Goal: Task Accomplishment & Management: Use online tool/utility

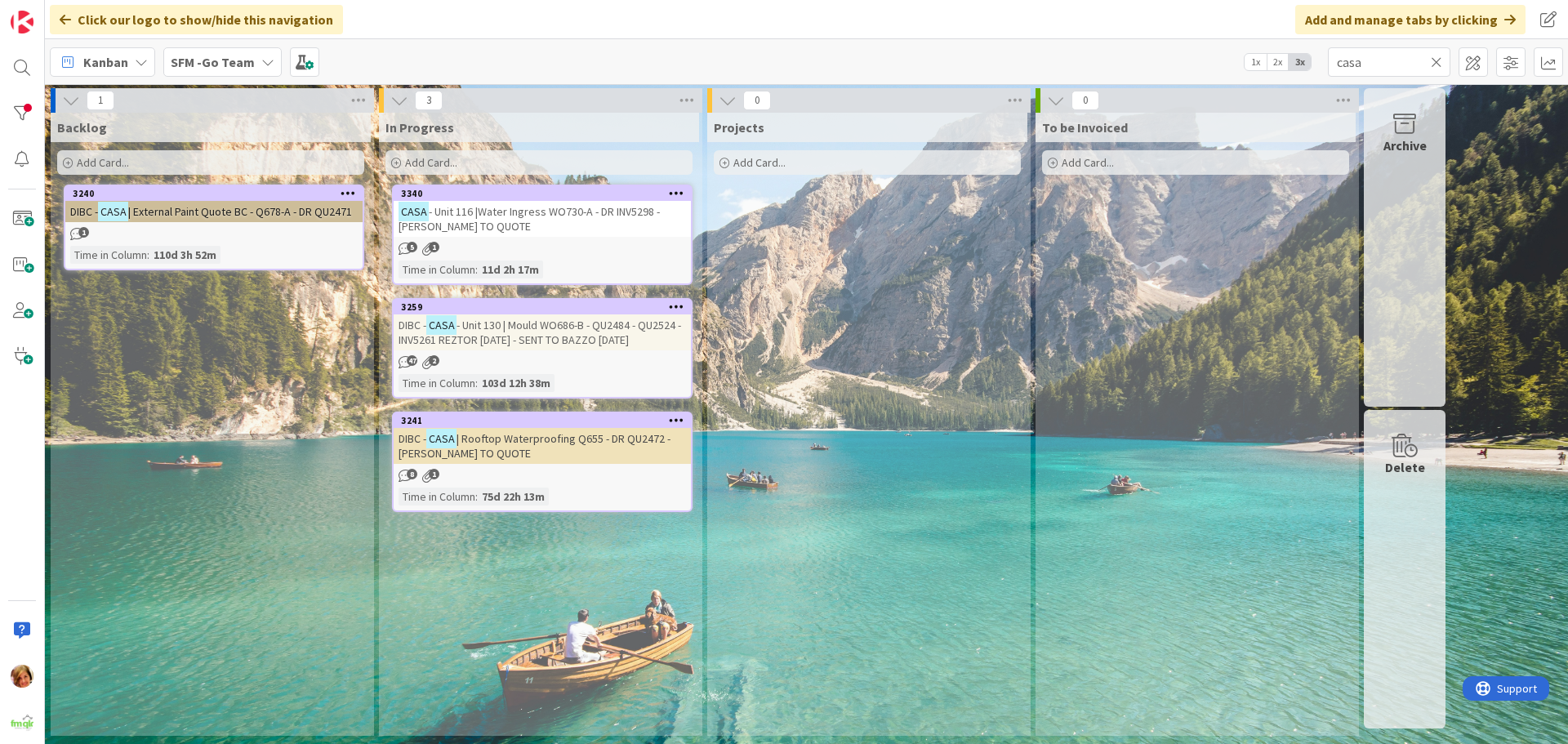
drag, startPoint x: 0, startPoint y: 0, endPoint x: 632, endPoint y: 445, distance: 772.9
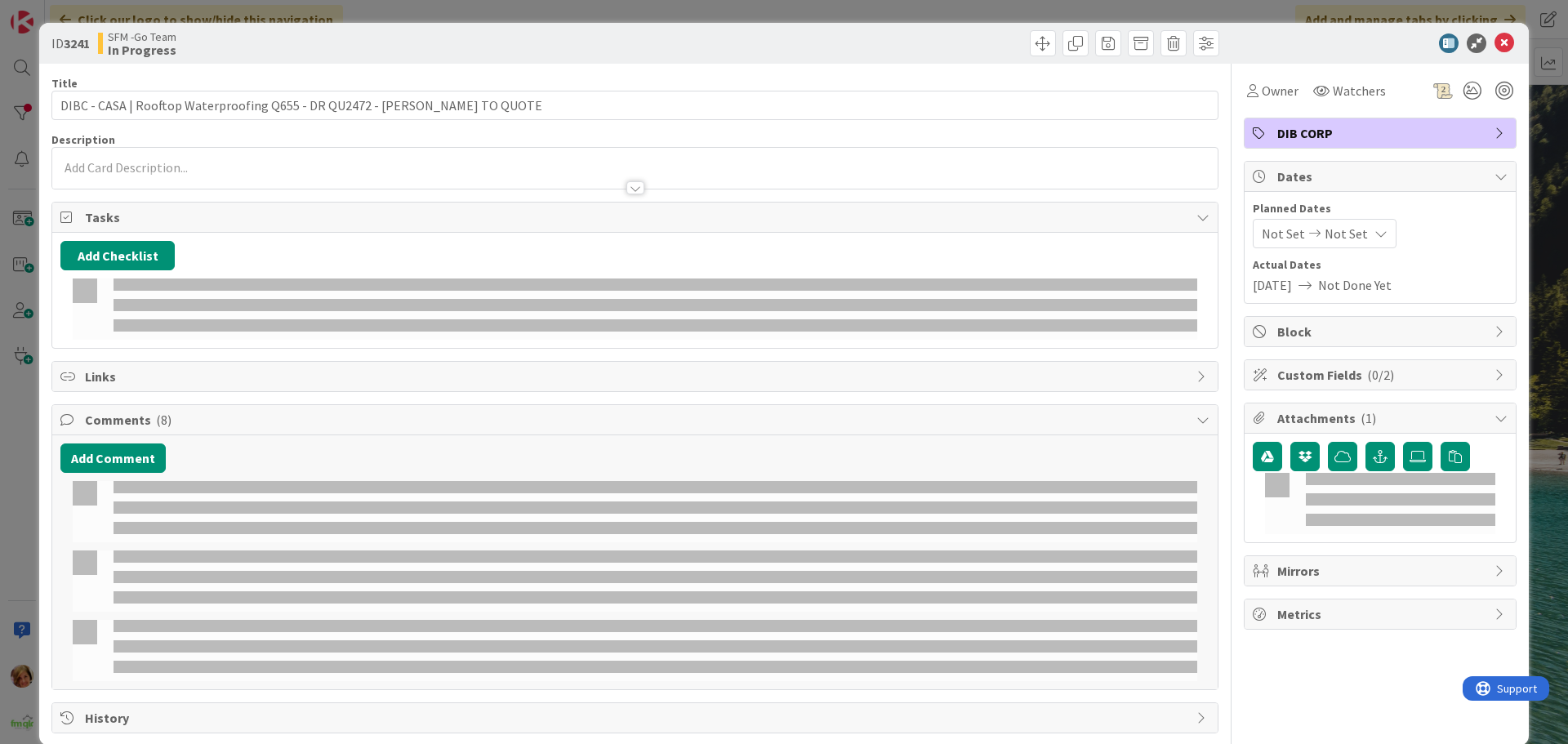
click at [1111, 606] on div at bounding box center [634, 580] width 1124 height 61
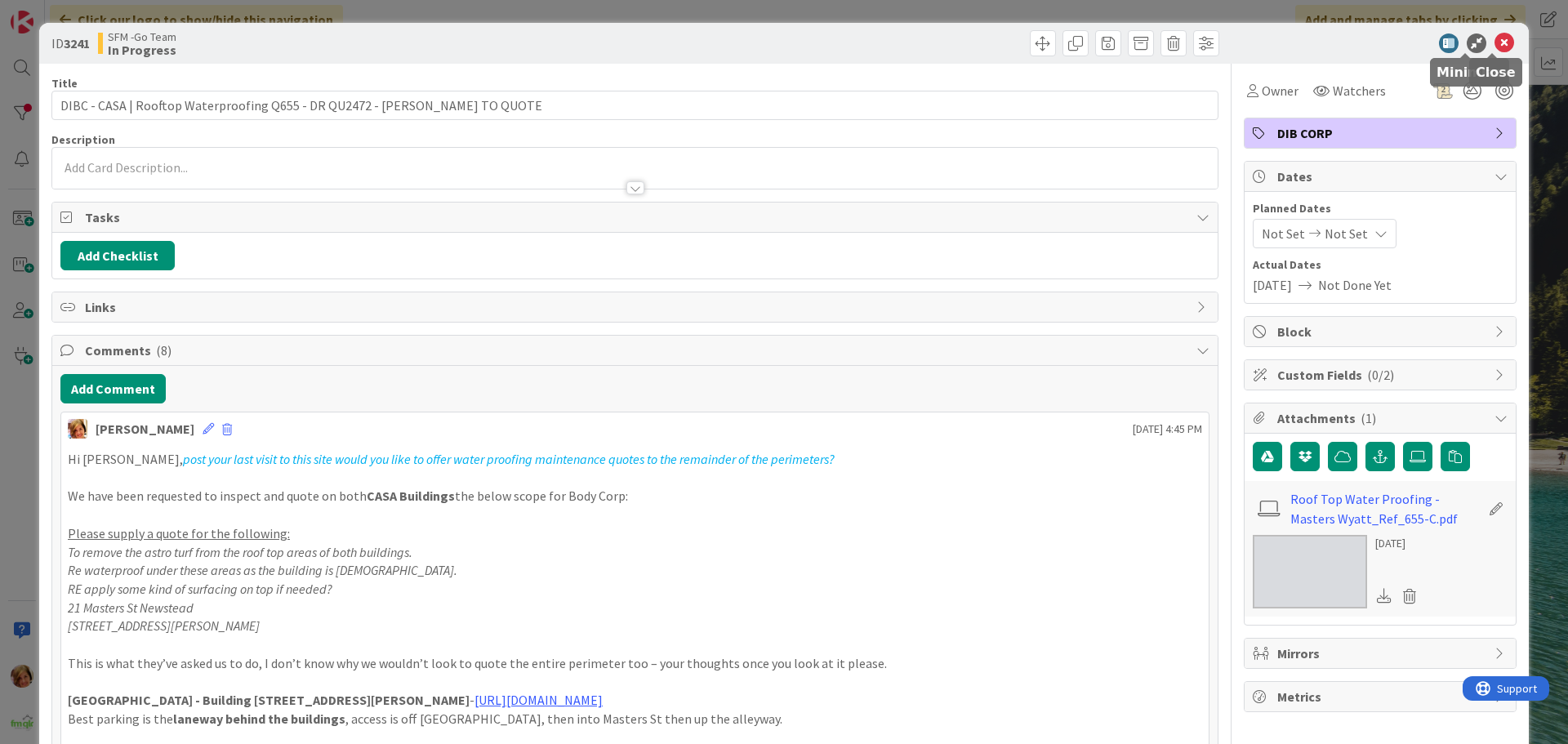
click at [1498, 39] on icon at bounding box center [1505, 43] width 19 height 19
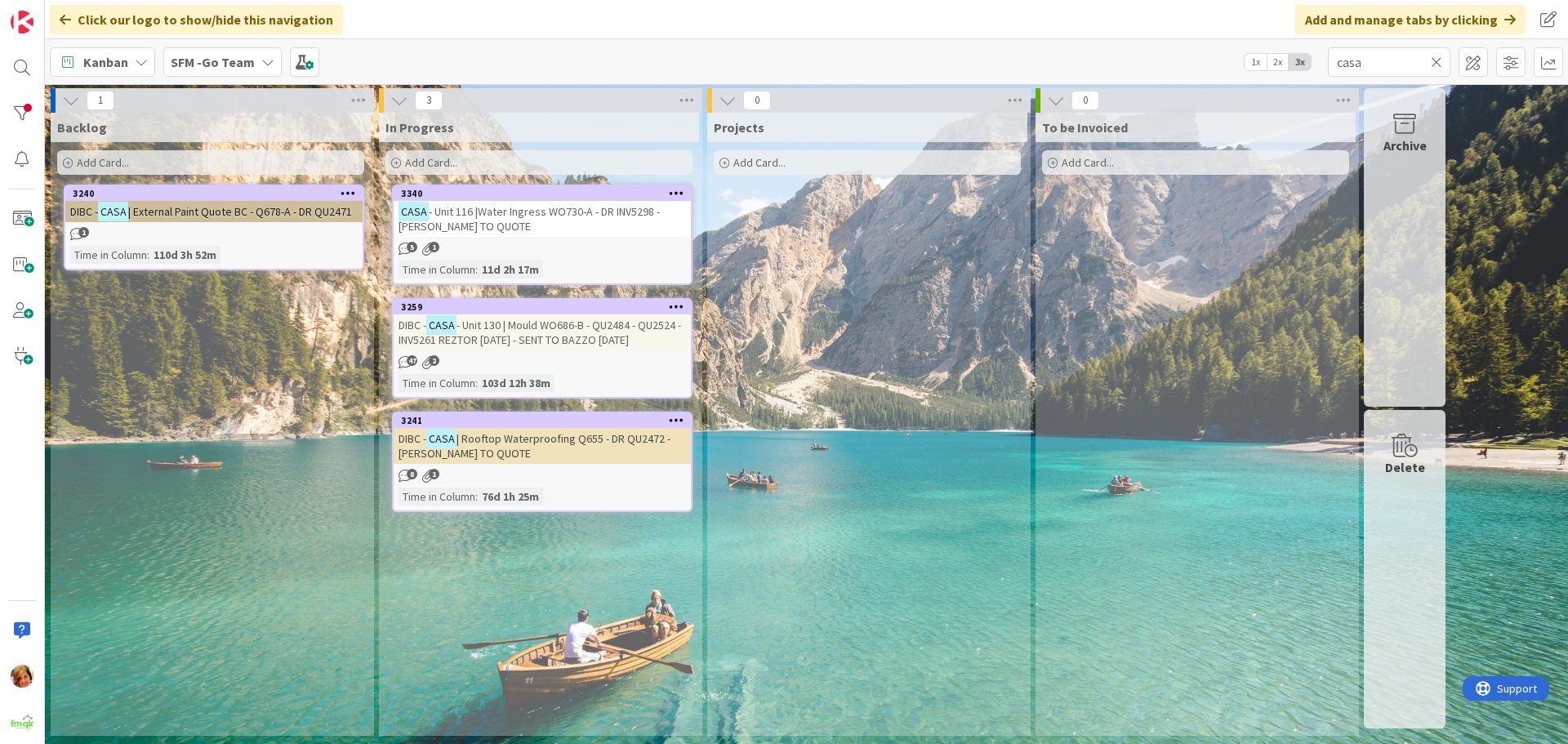
click at [1435, 62] on icon at bounding box center [1437, 62] width 11 height 15
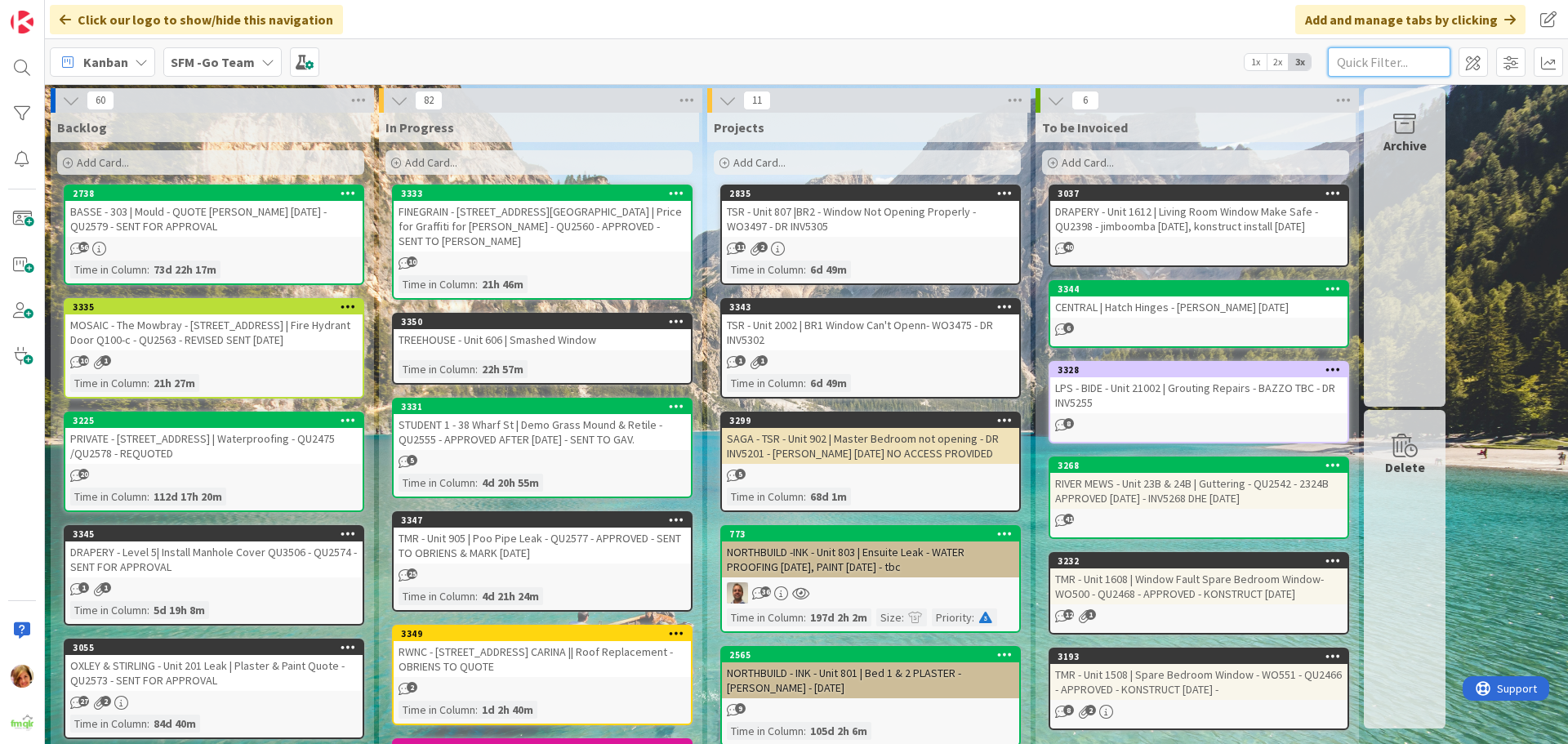
click at [1369, 58] on input "text" at bounding box center [1389, 62] width 123 height 29
type input "116"
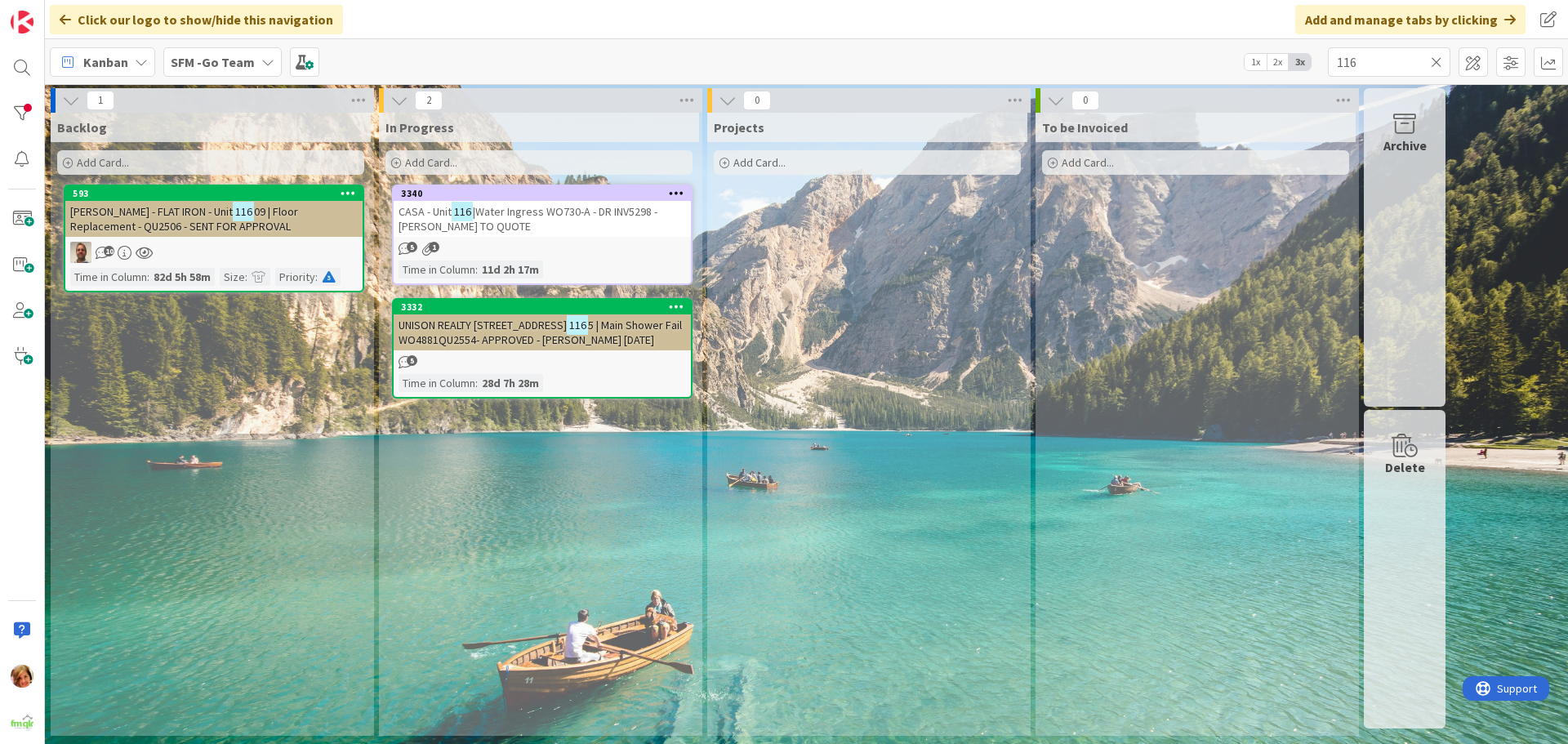
drag, startPoint x: 1369, startPoint y: 58, endPoint x: 534, endPoint y: 212, distance: 849.1
click at [534, 212] on span "|Water Ingress WO730-A - DR INV5298 - [PERSON_NAME] TO QUOTE" at bounding box center [528, 219] width 259 height 29
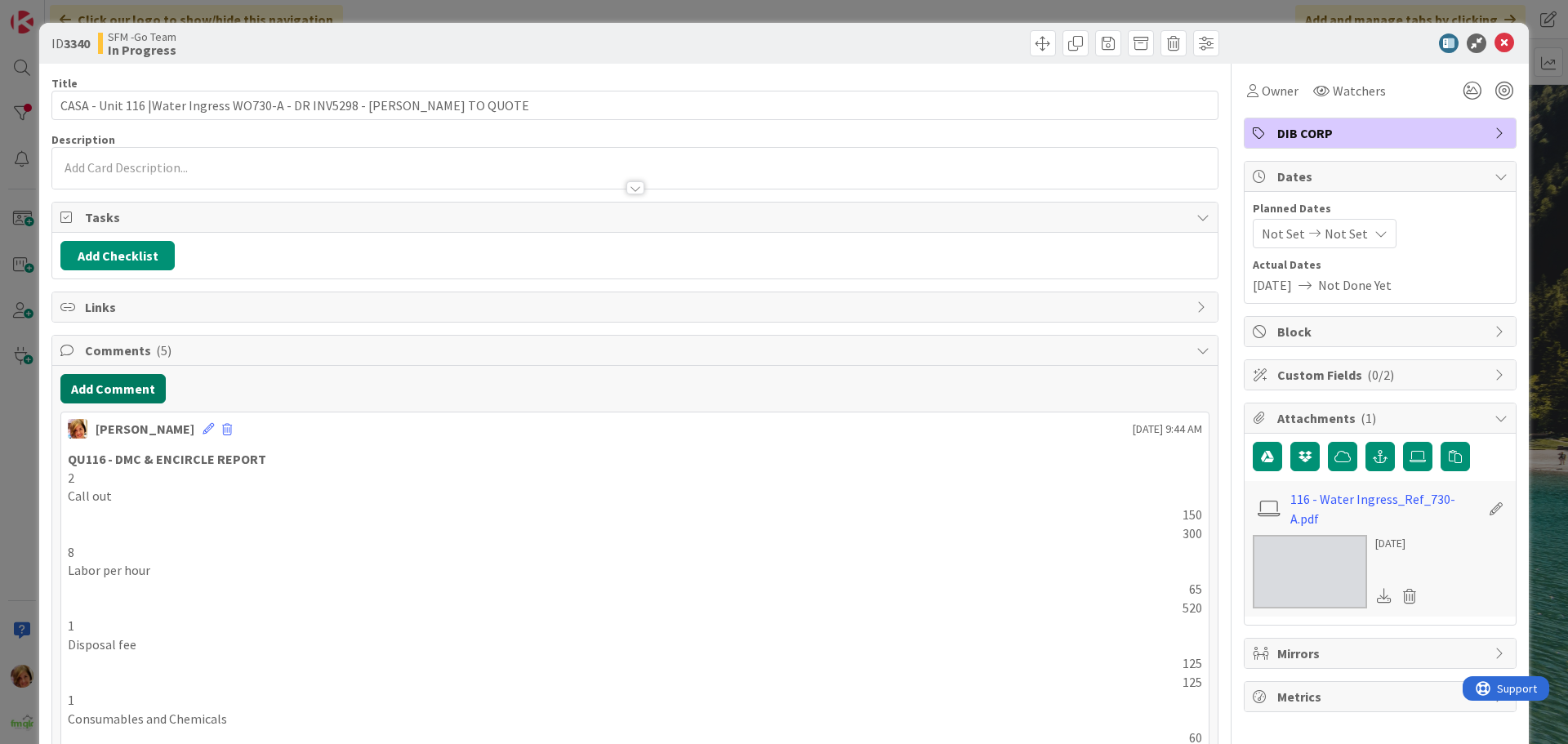
click at [137, 385] on button "Add Comment" at bounding box center [113, 388] width 105 height 29
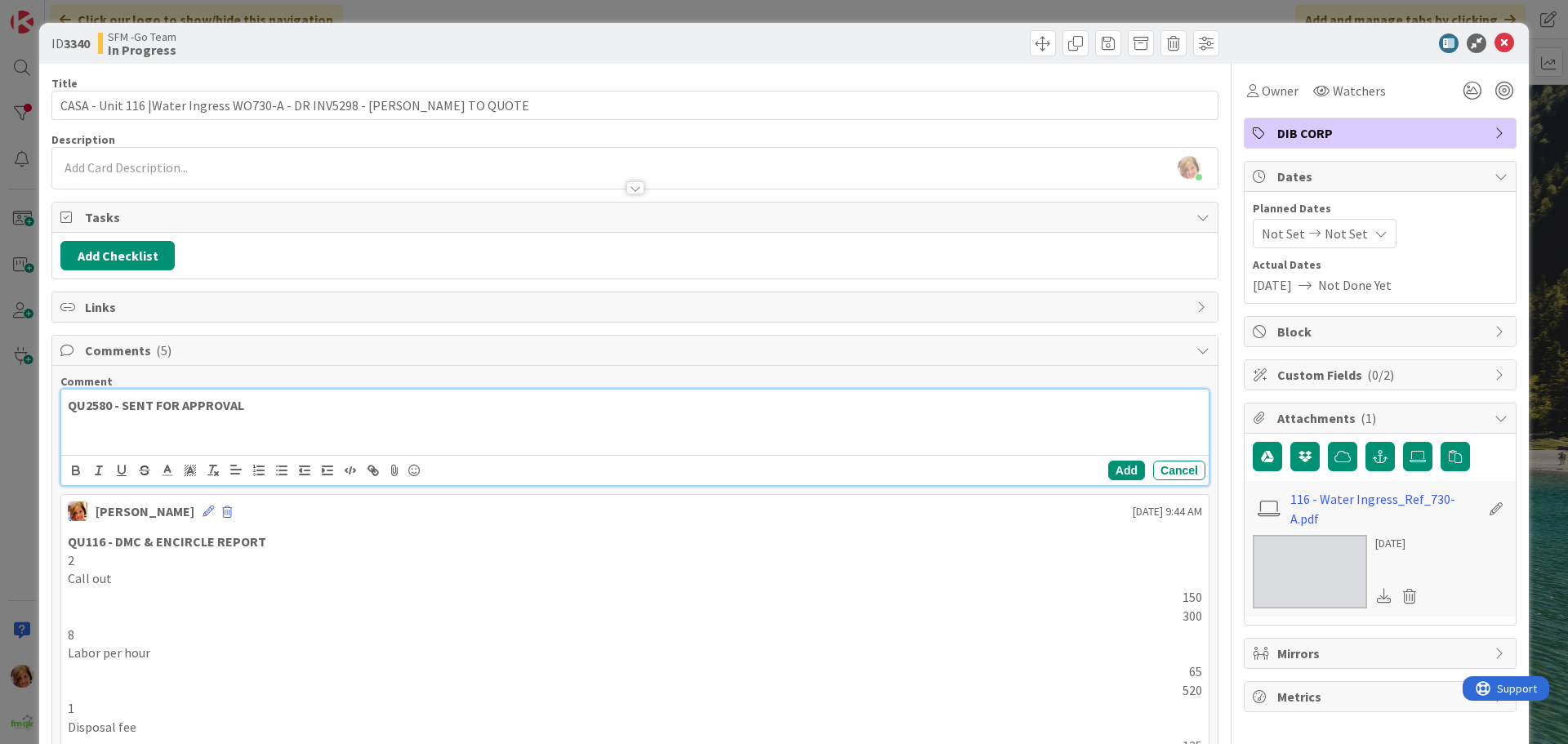
click at [296, 407] on p "QU2580 - SENT FOR APPROVAL" at bounding box center [635, 405] width 1135 height 19
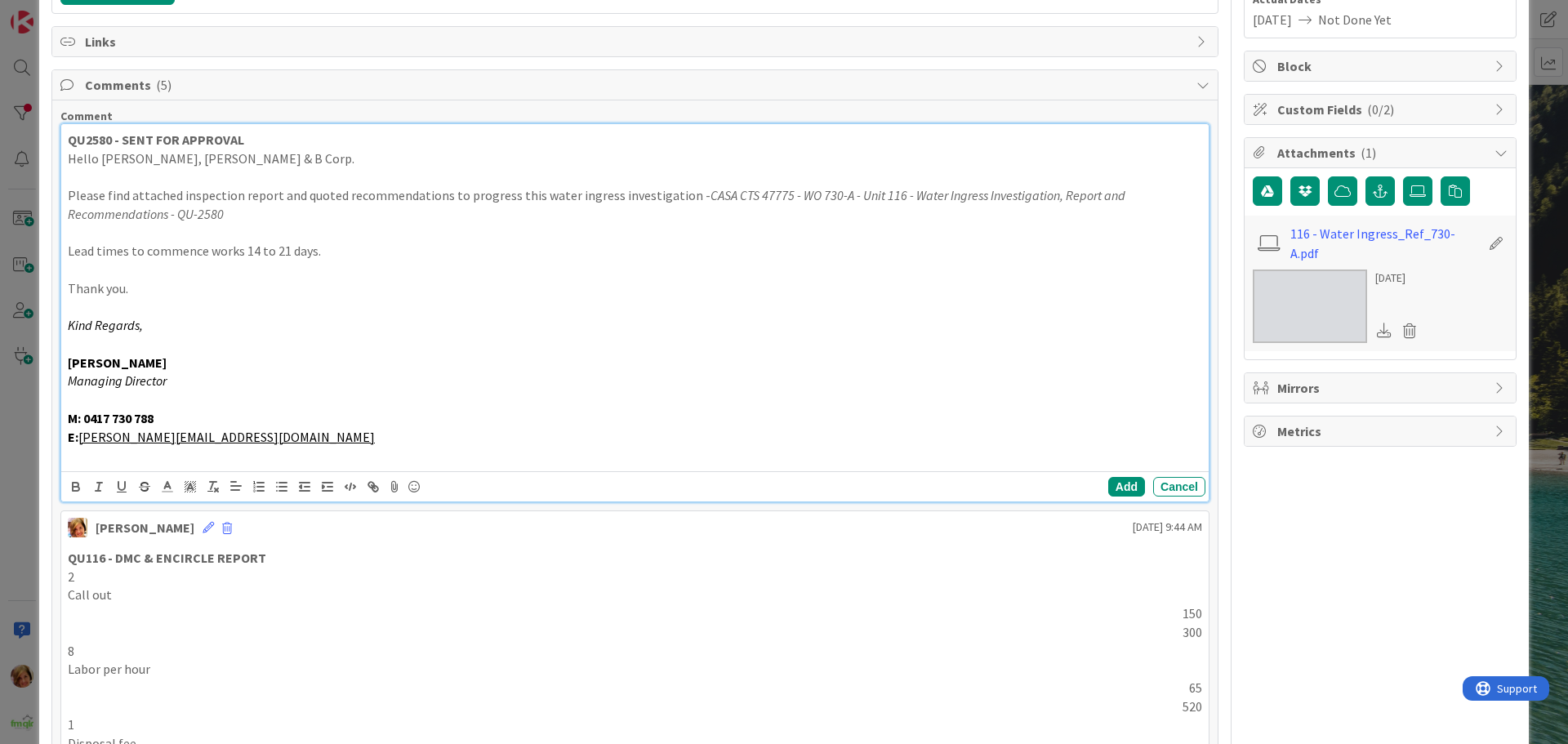
scroll to position [327, 0]
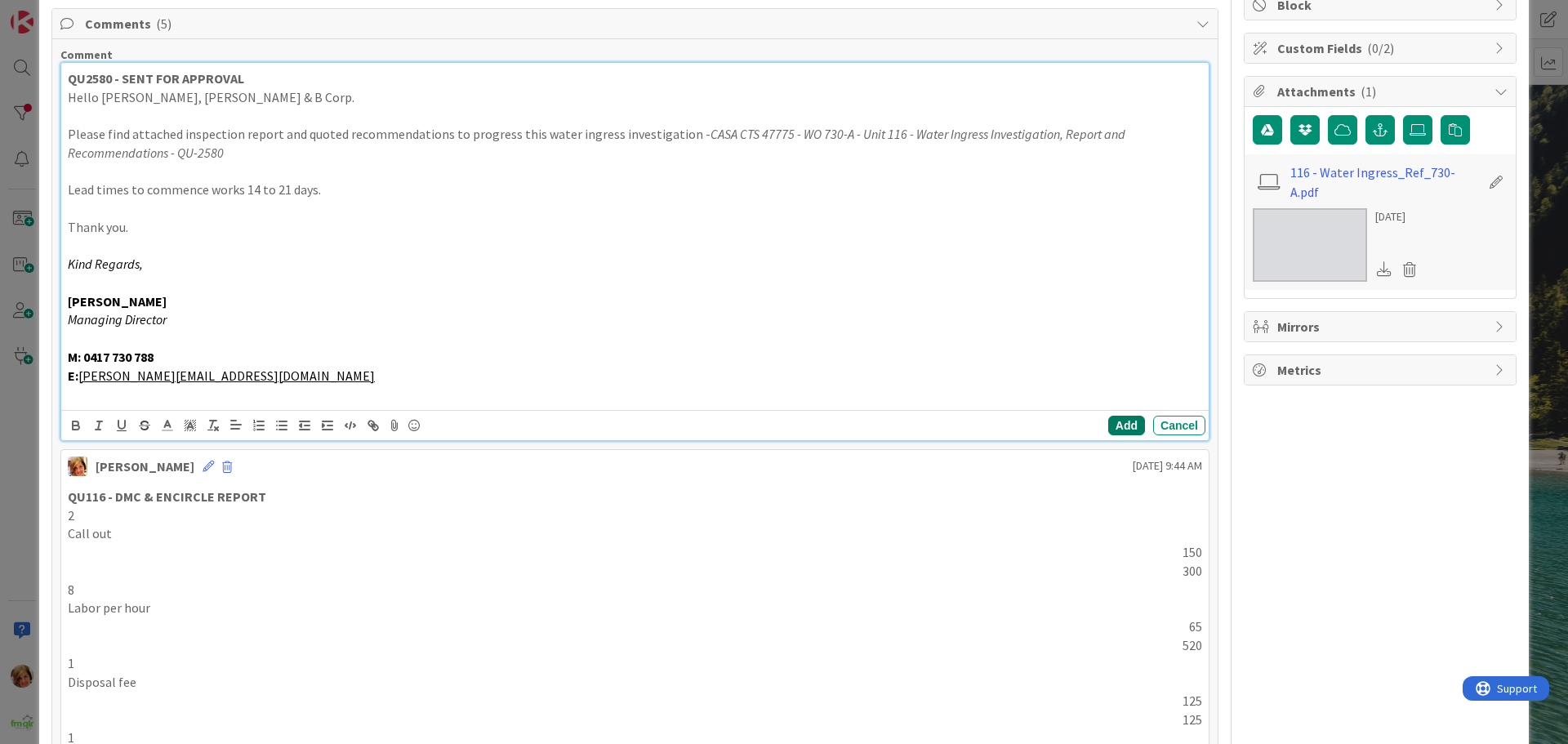
click at [1113, 417] on button "Add" at bounding box center [1127, 425] width 37 height 19
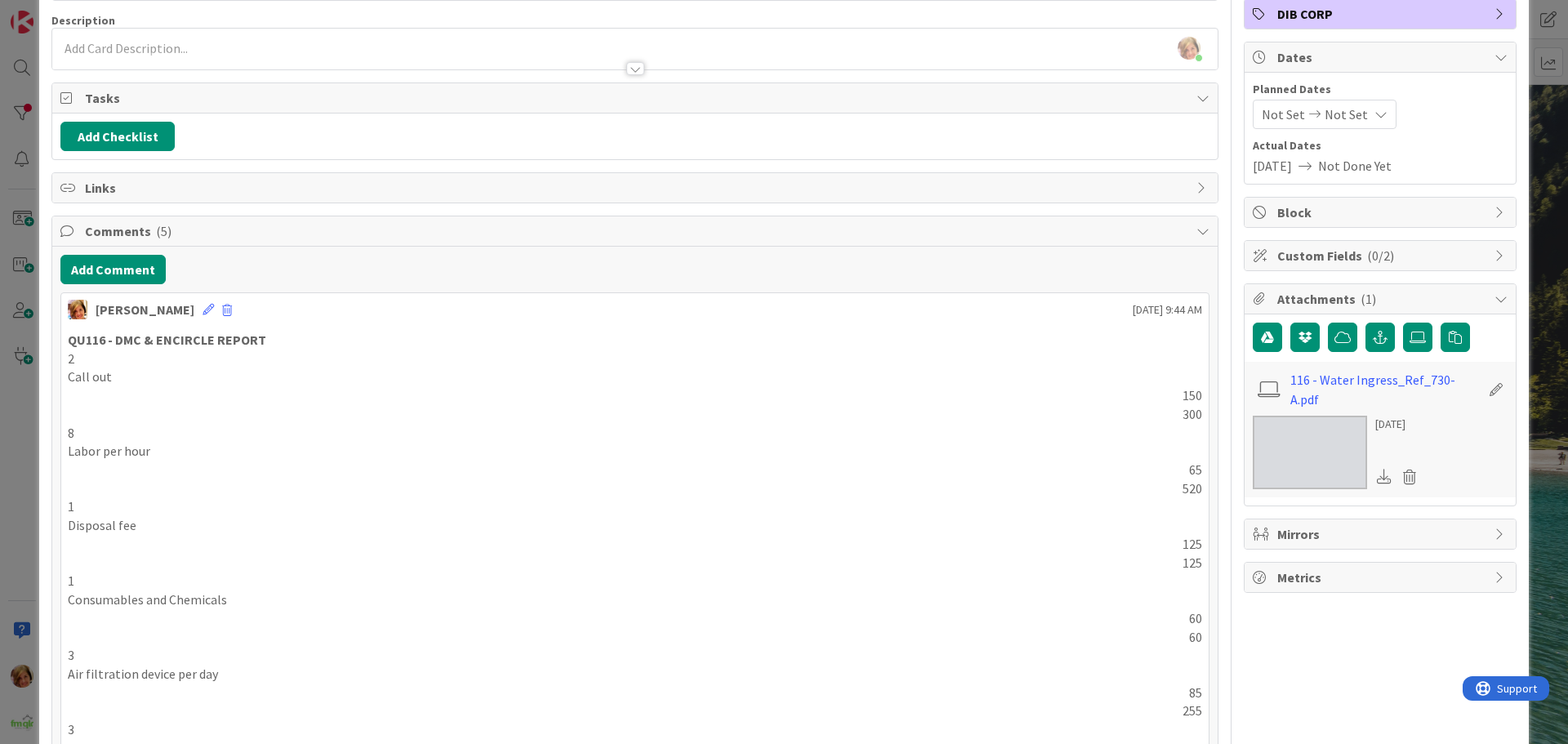
scroll to position [0, 0]
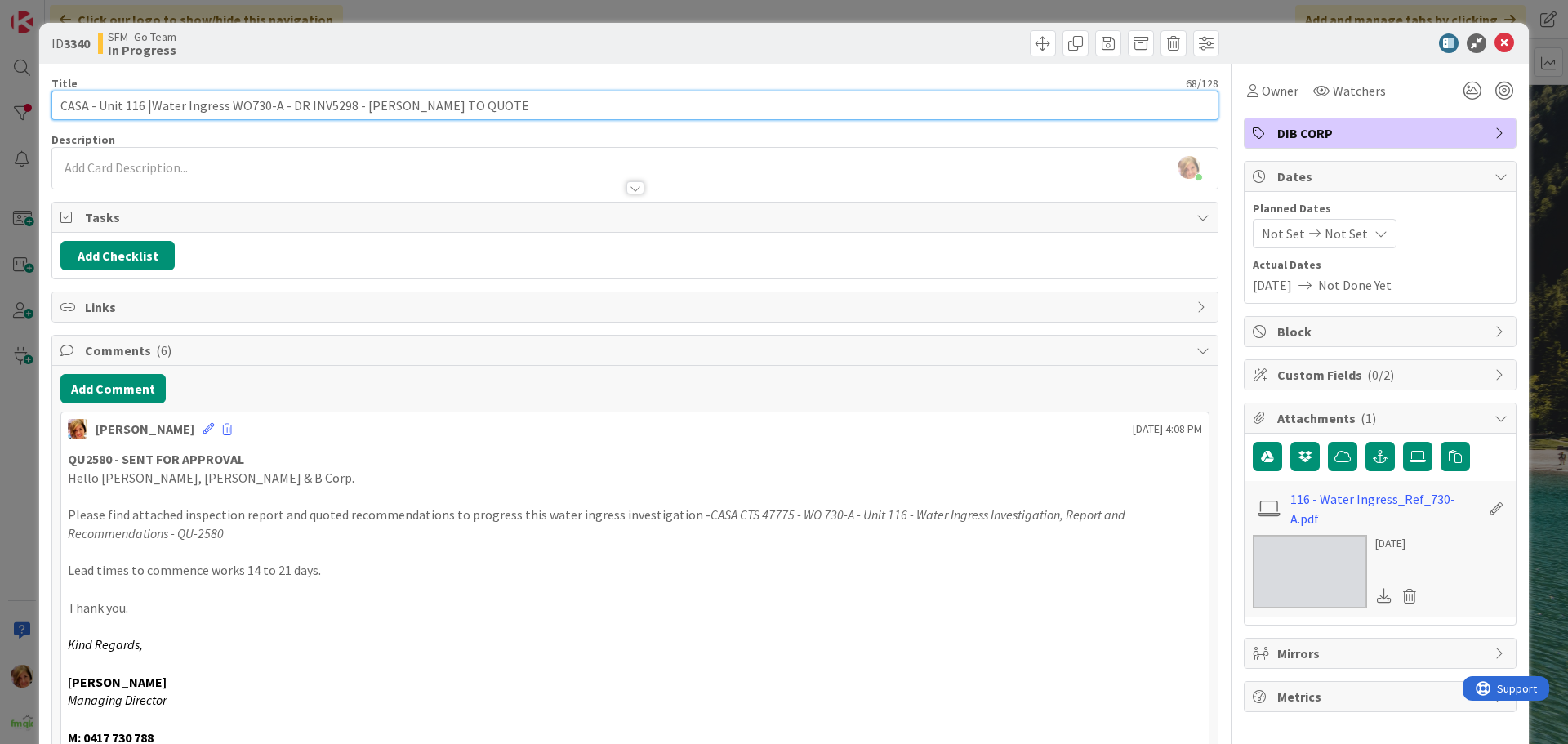
click at [519, 105] on input "CASA - Unit 116 |Water Ingress WO730-A - DR INV5298 - [PERSON_NAME] TO QUOTE" at bounding box center [635, 105] width 1168 height 29
type input "CASA - Unit 116 |Water Ingress WO730-A - DR INV5298 - dr2580 - sent for approval"
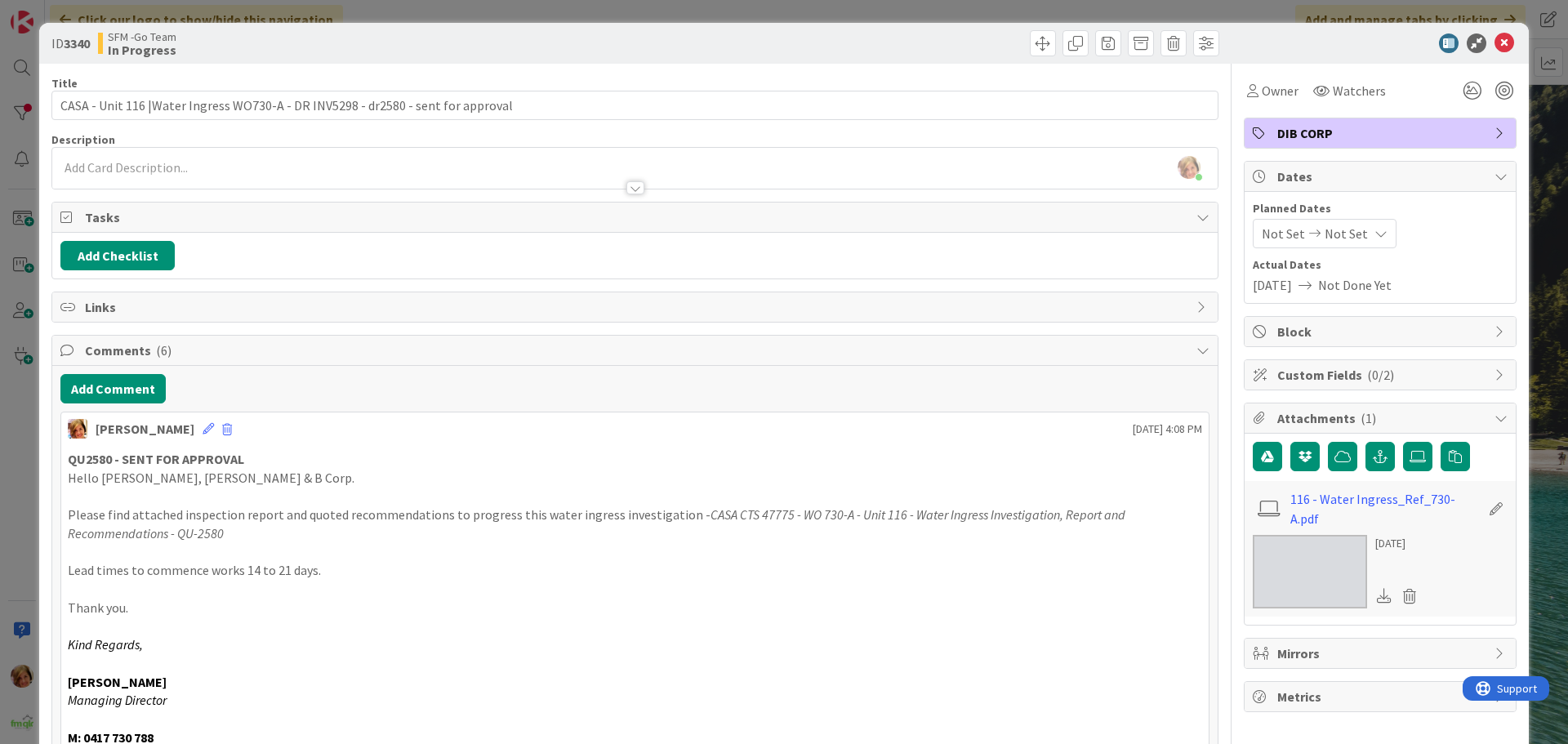
click at [873, 23] on div "ID 3340 SFM -Go Team In Progress" at bounding box center [784, 43] width 1490 height 41
click at [1498, 40] on icon at bounding box center [1505, 43] width 19 height 19
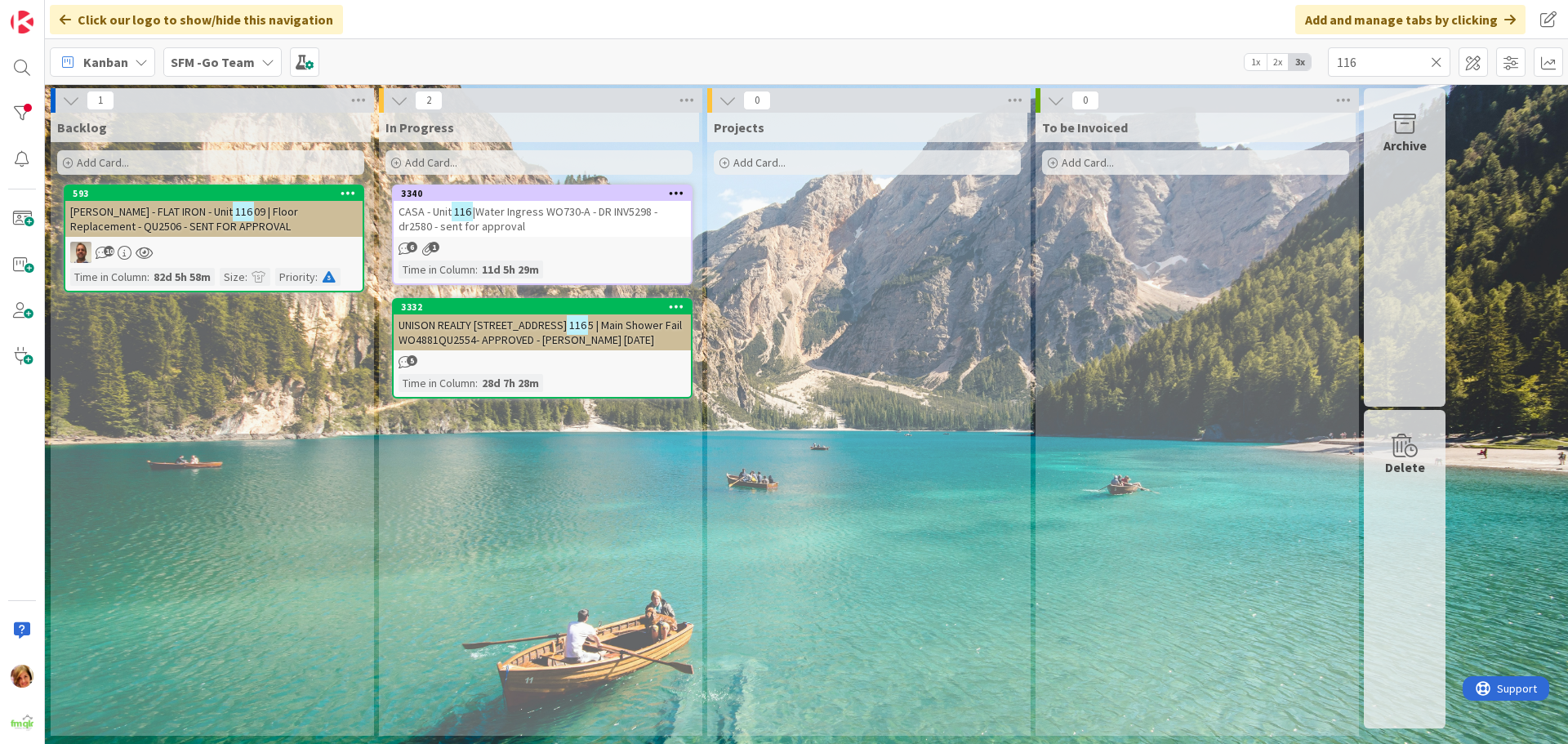
click at [1435, 63] on icon at bounding box center [1437, 62] width 11 height 15
click at [1435, 63] on input "text" at bounding box center [1389, 62] width 123 height 29
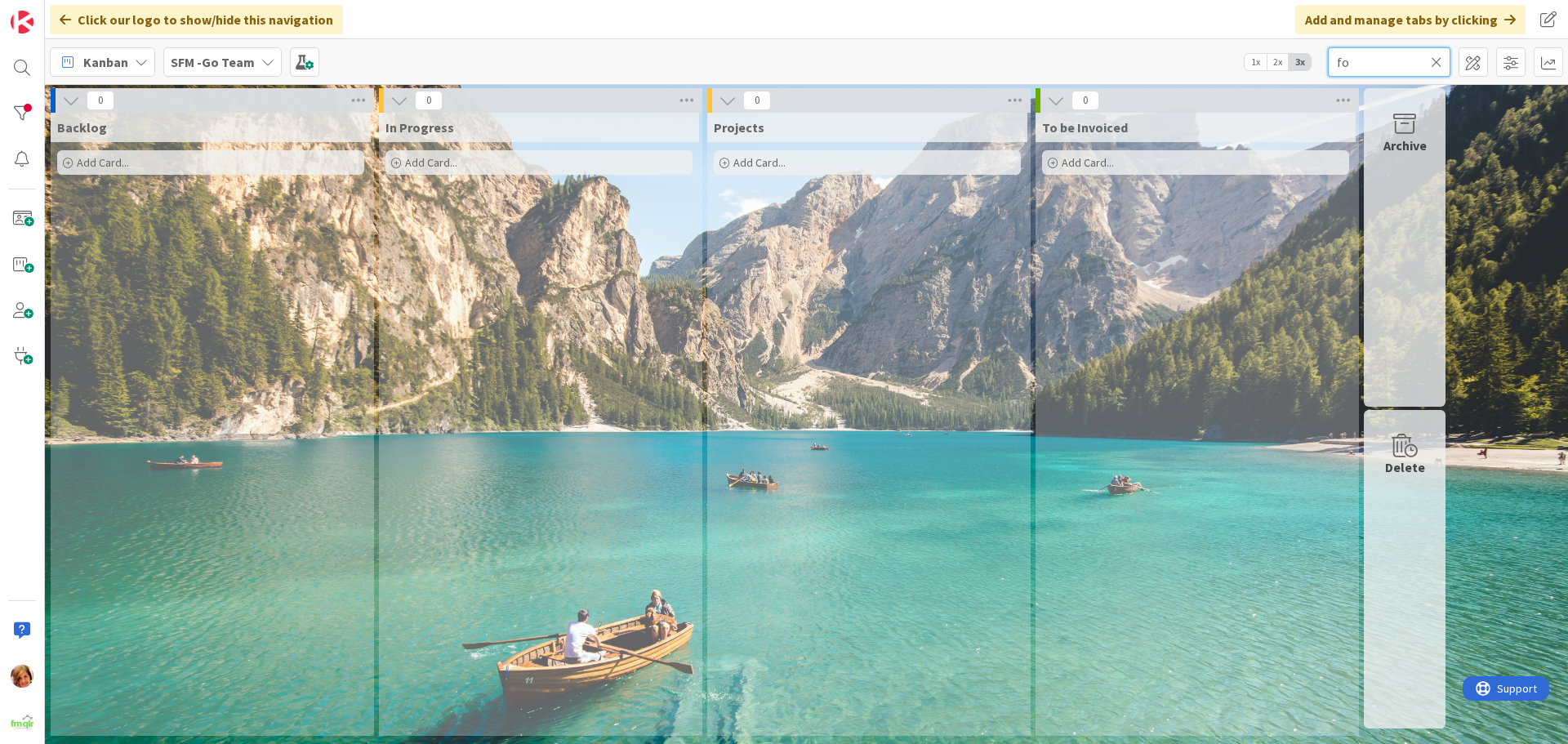
type input "f"
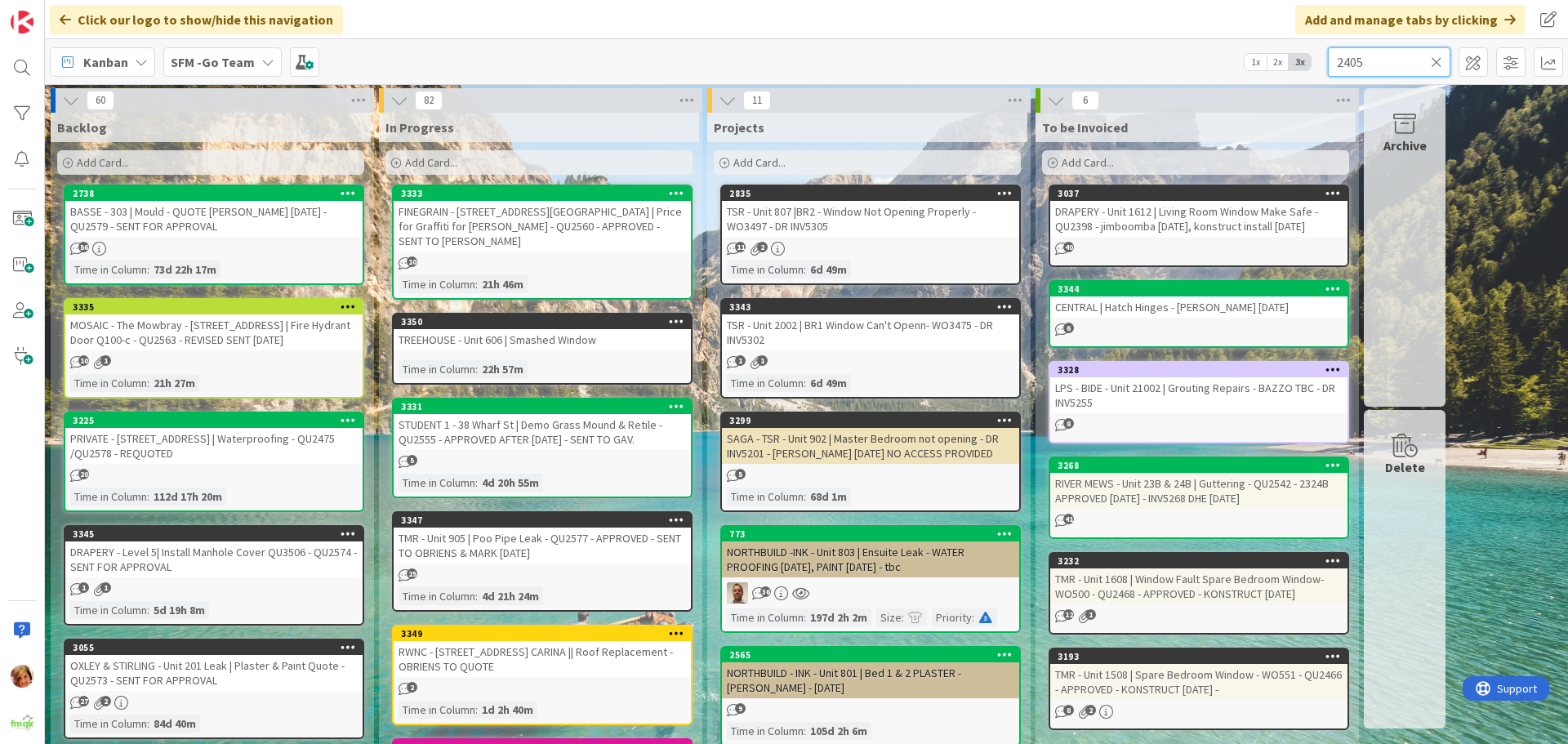
type input "2405"
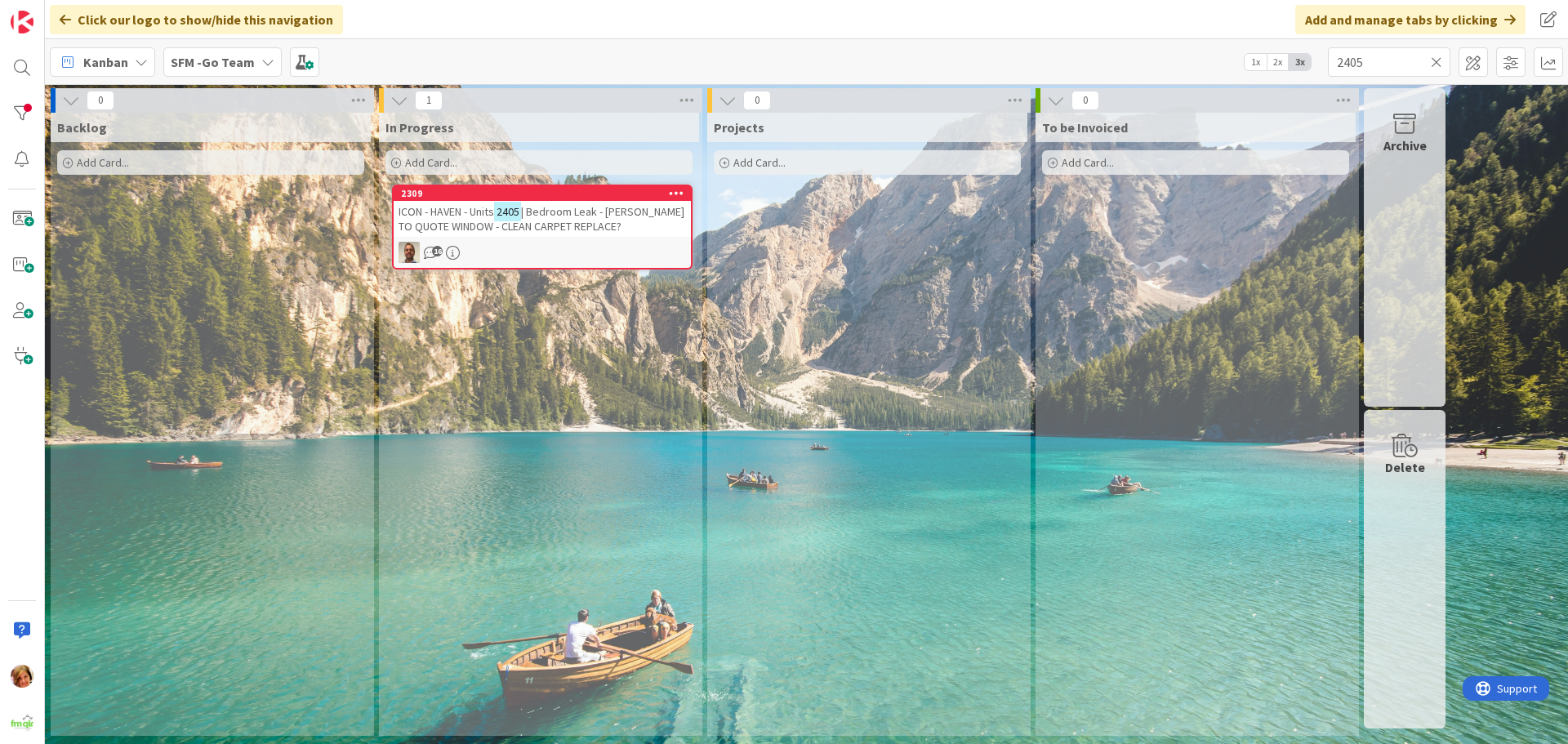
click at [557, 217] on span "| Bedroom Leak - [PERSON_NAME] TO QUOTE WINDOW - CLEAN CARPET REPLACE?" at bounding box center [541, 219] width 286 height 29
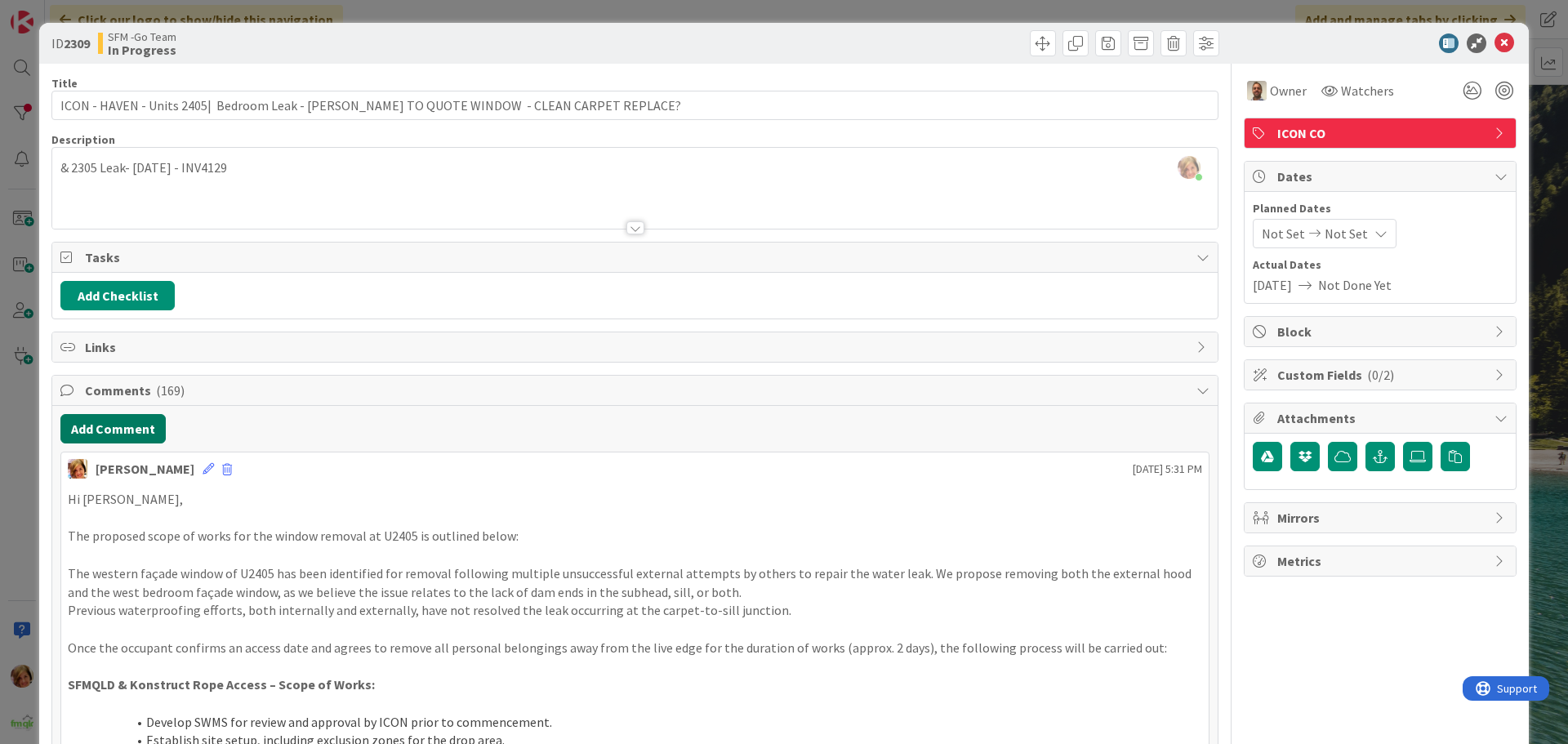
click at [117, 430] on button "Add Comment" at bounding box center [113, 428] width 105 height 29
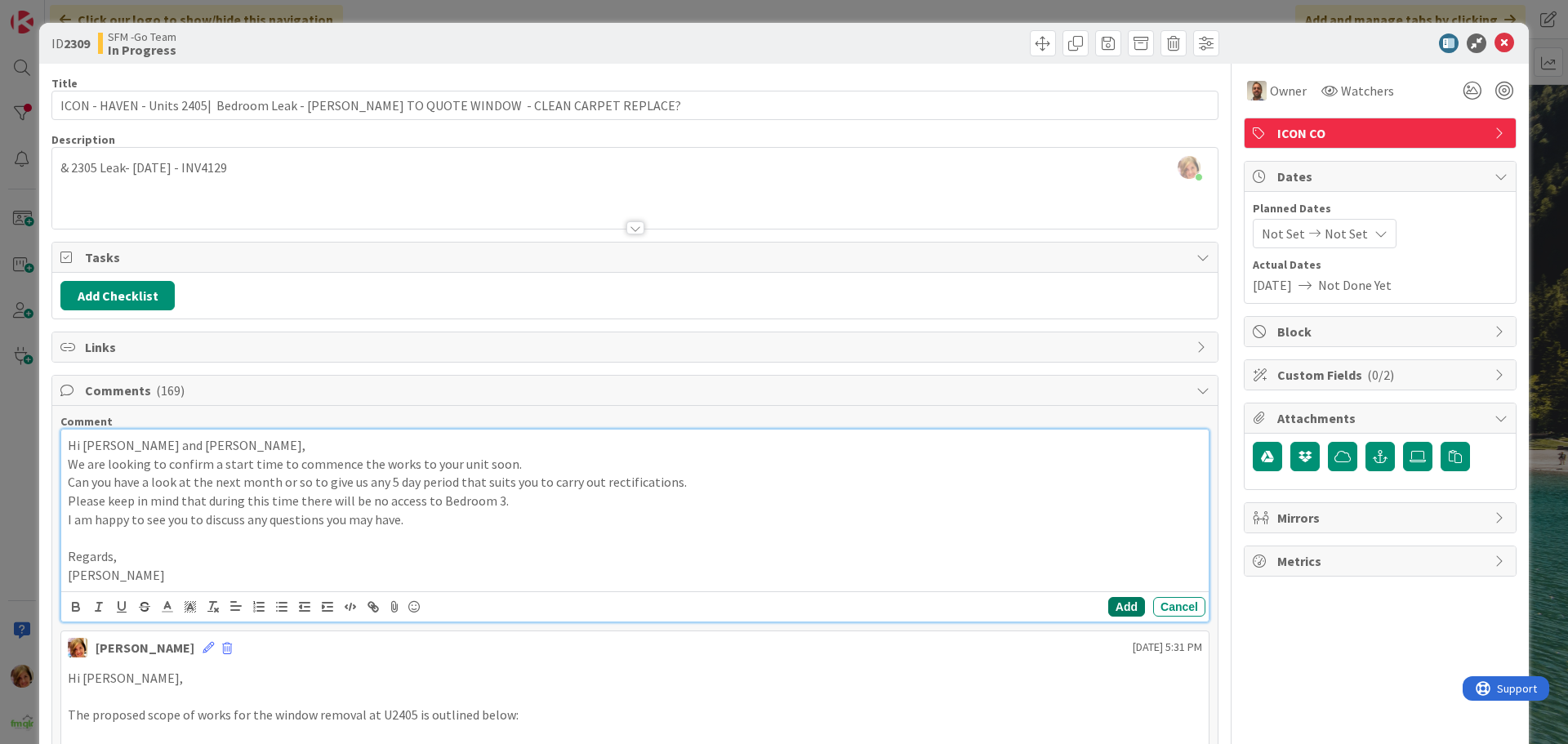
click at [1109, 604] on button "Add" at bounding box center [1127, 606] width 37 height 19
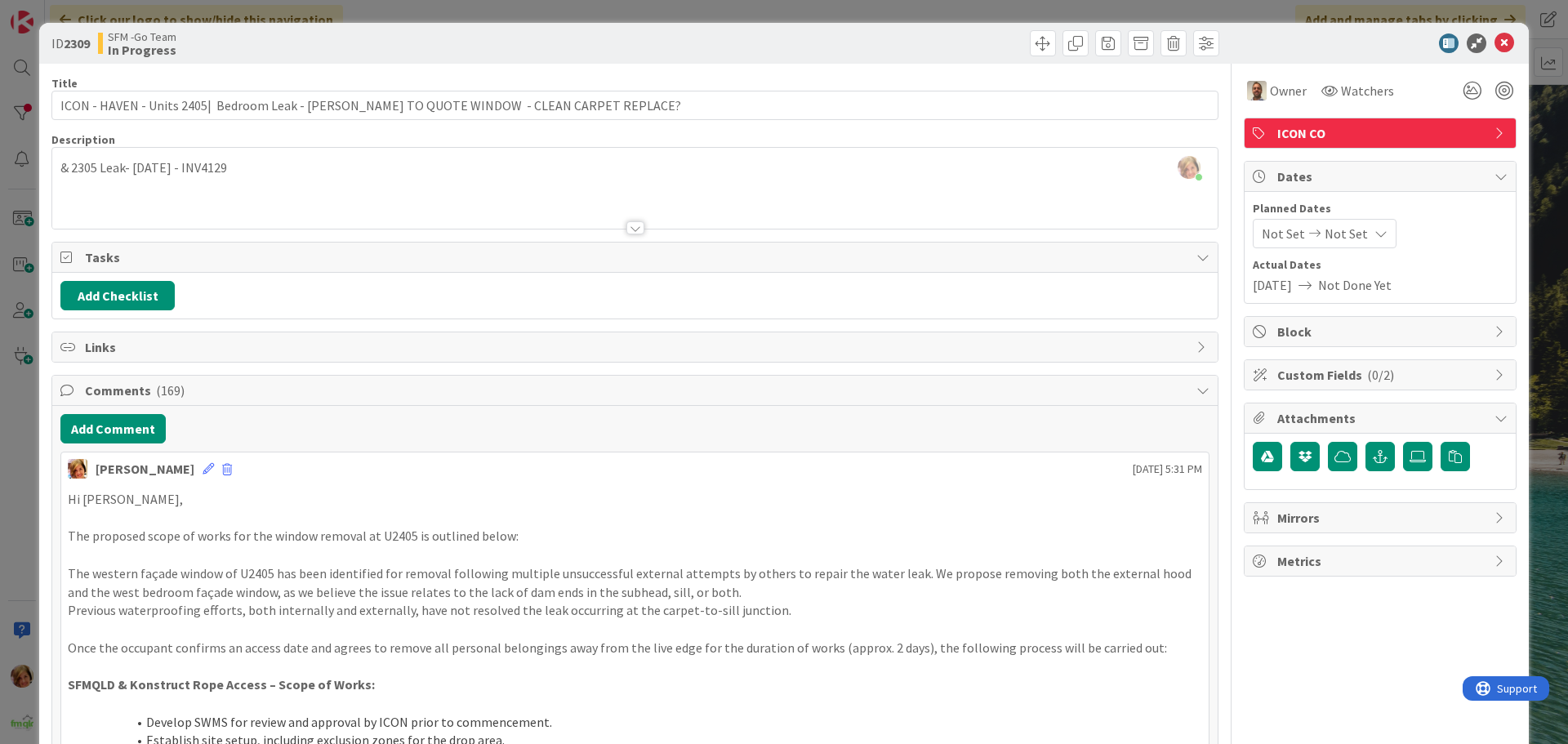
click at [740, 40] on div at bounding box center [930, 43] width 580 height 26
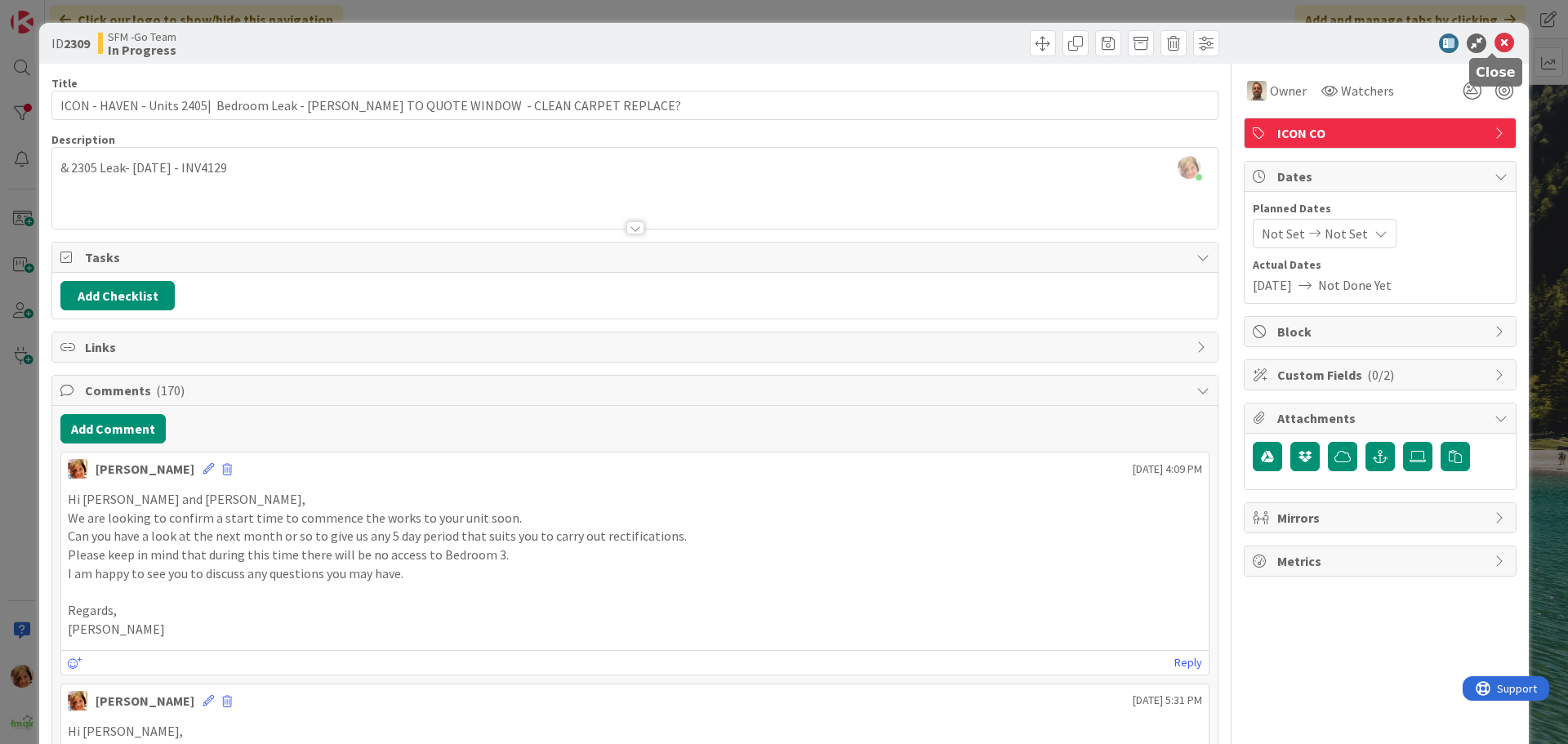
click at [1495, 46] on icon at bounding box center [1505, 43] width 19 height 19
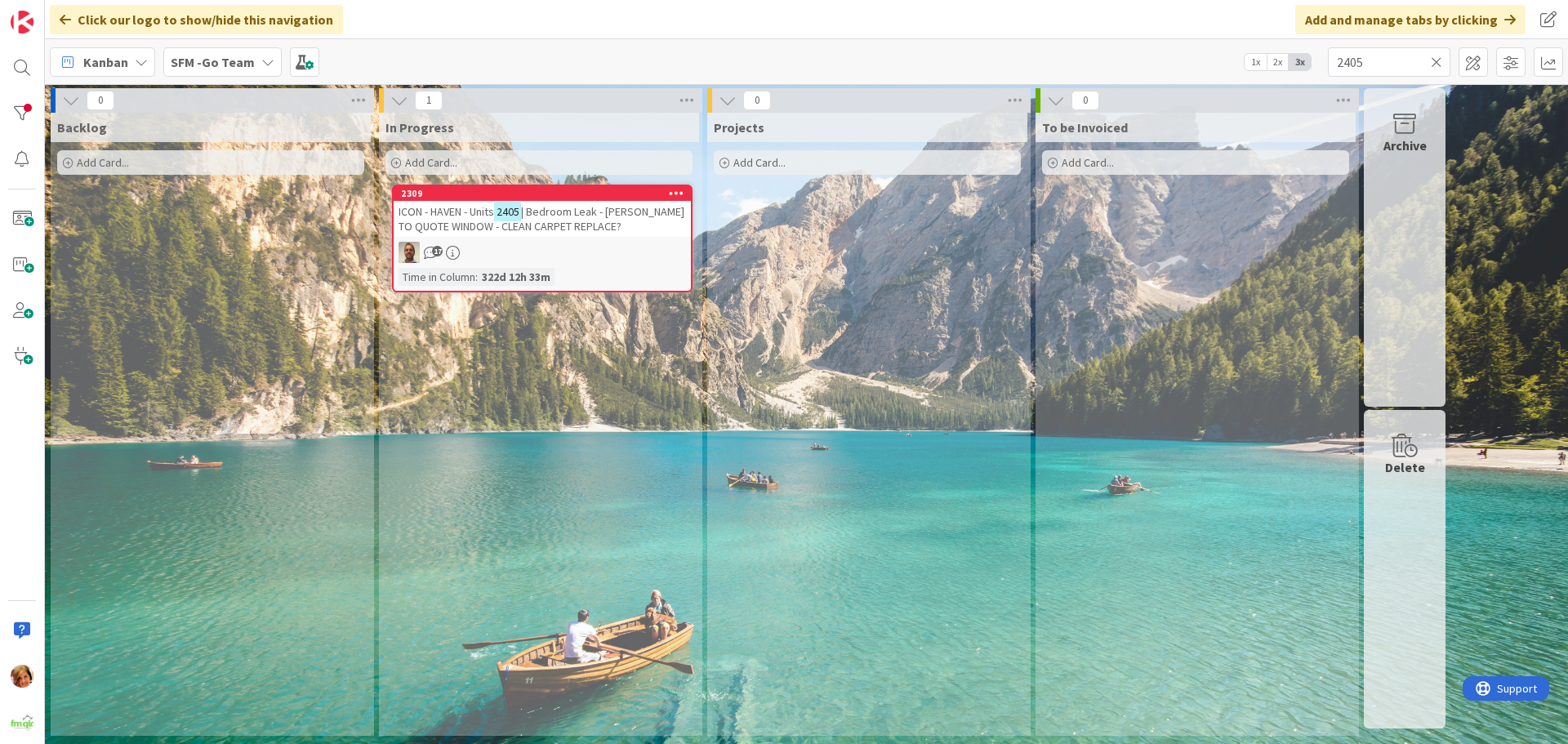
click at [1437, 61] on icon at bounding box center [1437, 62] width 11 height 15
